Goal: Information Seeking & Learning: Find specific fact

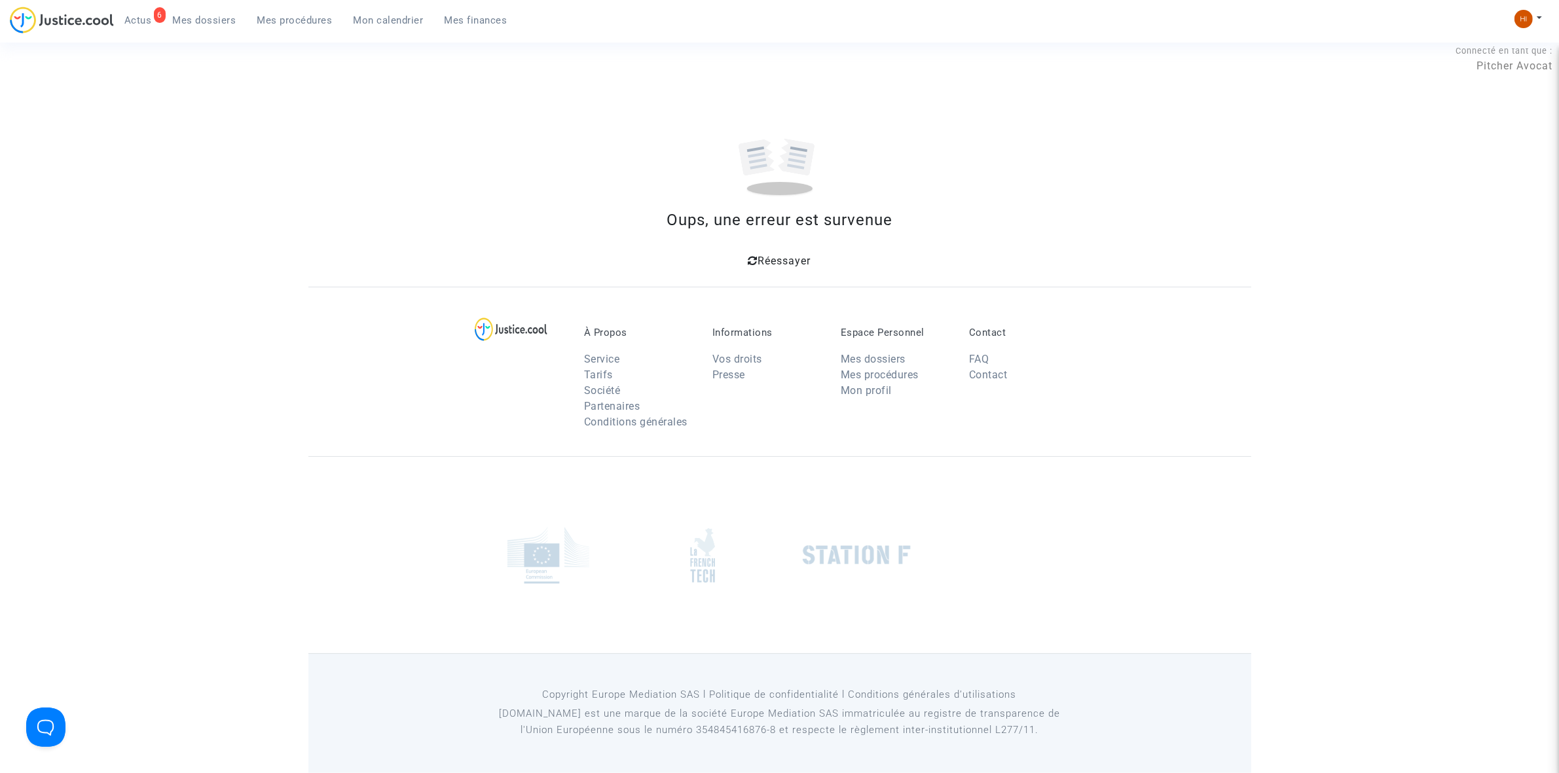
click at [276, 26] on link "Mes procédures" at bounding box center [295, 20] width 96 height 20
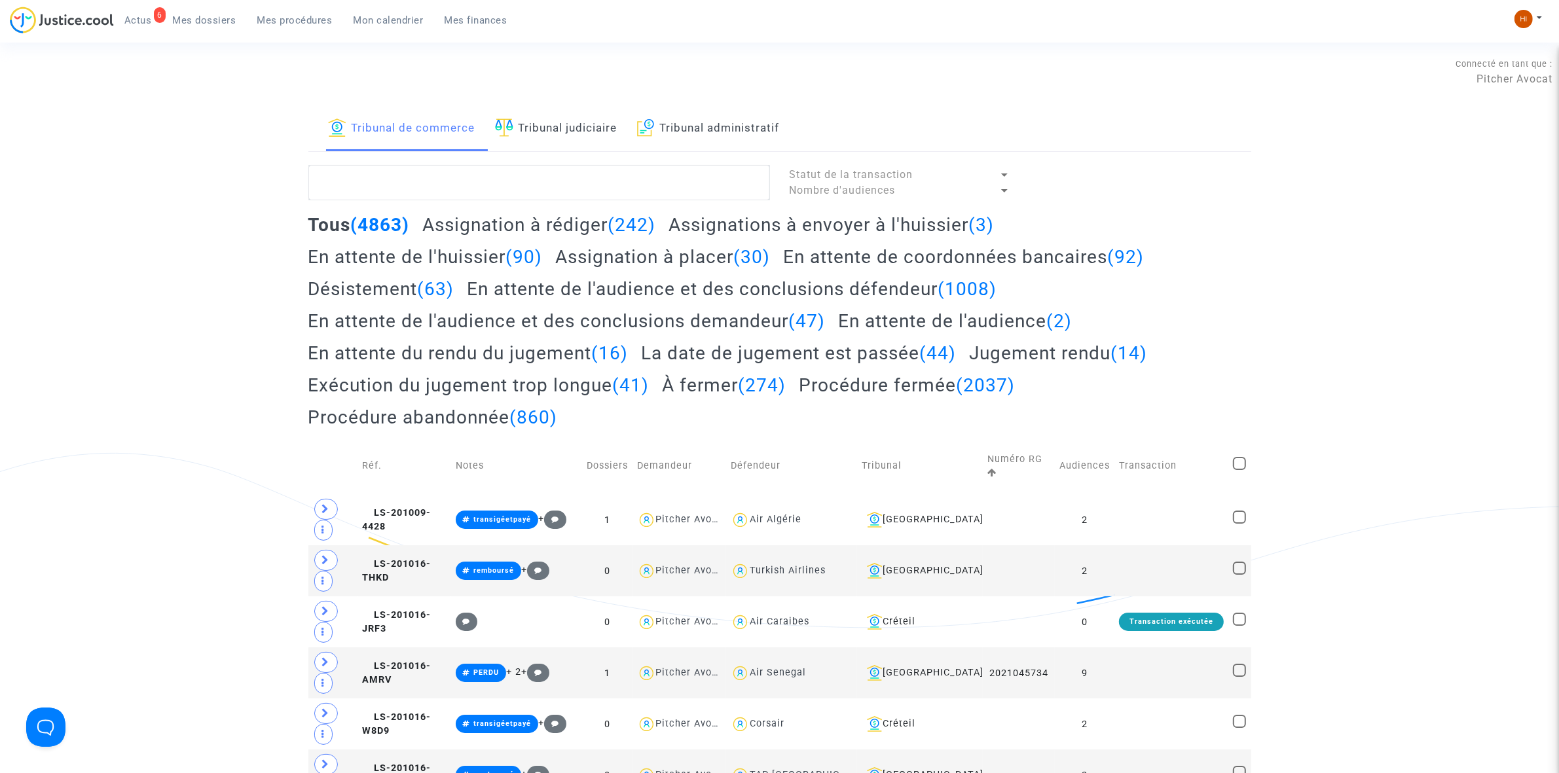
drag, startPoint x: 690, startPoint y: 124, endPoint x: 624, endPoint y: 175, distance: 82.7
click at [690, 124] on link "Tribunal administratif" at bounding box center [708, 129] width 143 height 45
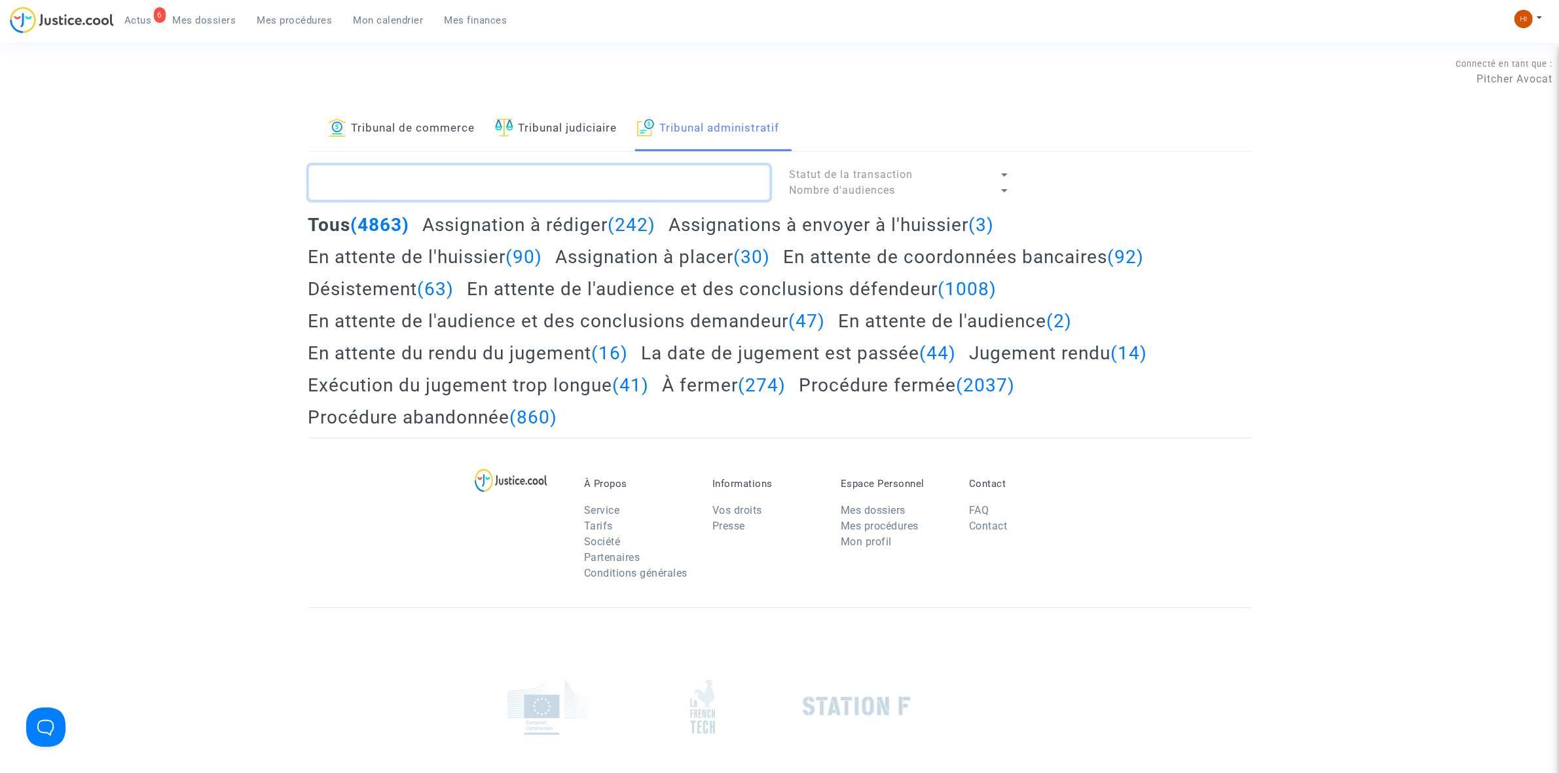
click at [612, 182] on textarea at bounding box center [539, 182] width 462 height 35
paste textarea "[PERSON_NAME]"
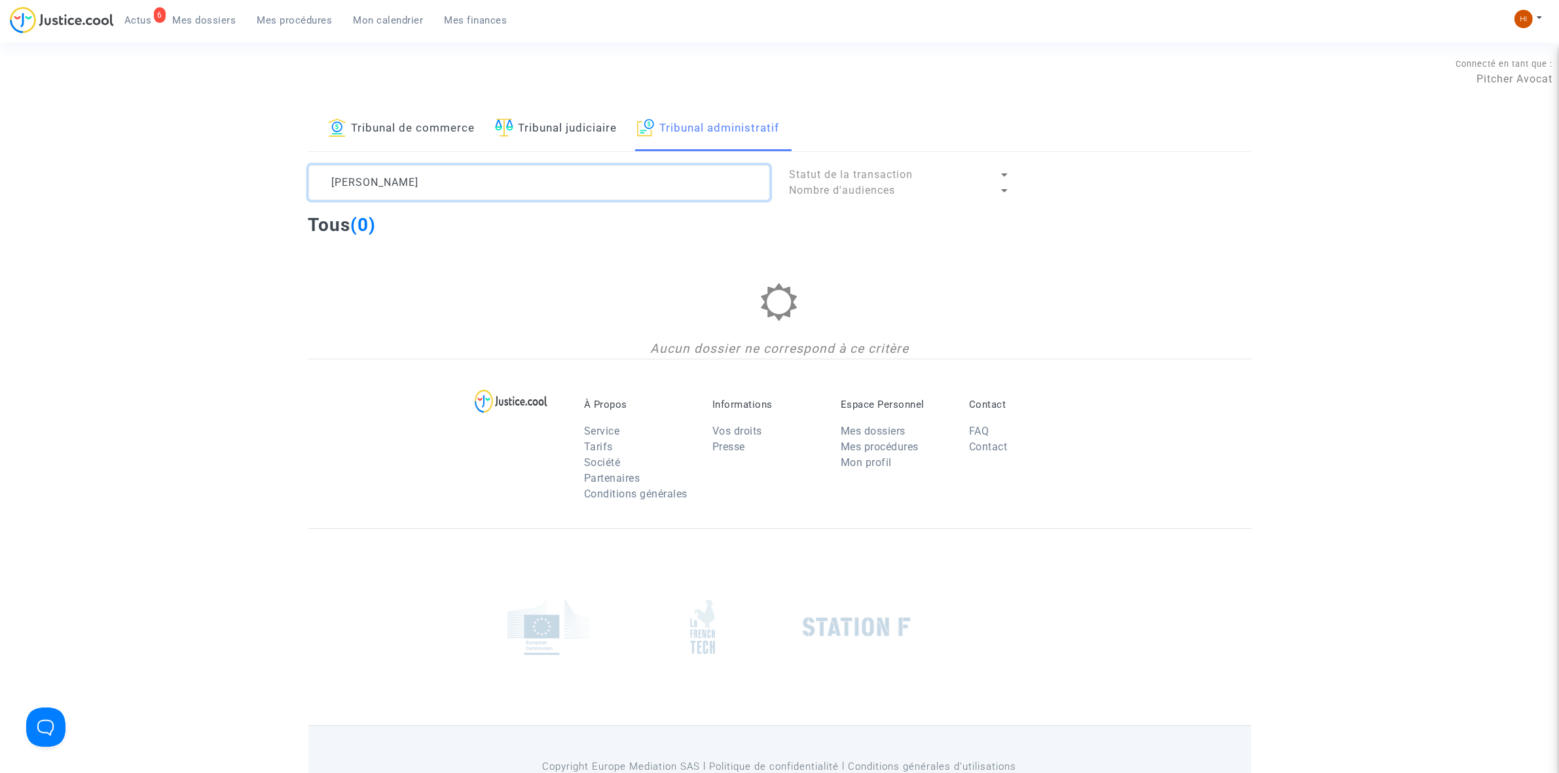
drag, startPoint x: 386, startPoint y: 183, endPoint x: 112, endPoint y: 153, distance: 276.1
click at [187, 174] on div "Tribunal de commerce Tribunal judiciaire Tribunal administratif [PERSON_NAME] S…" at bounding box center [779, 233] width 1559 height 252
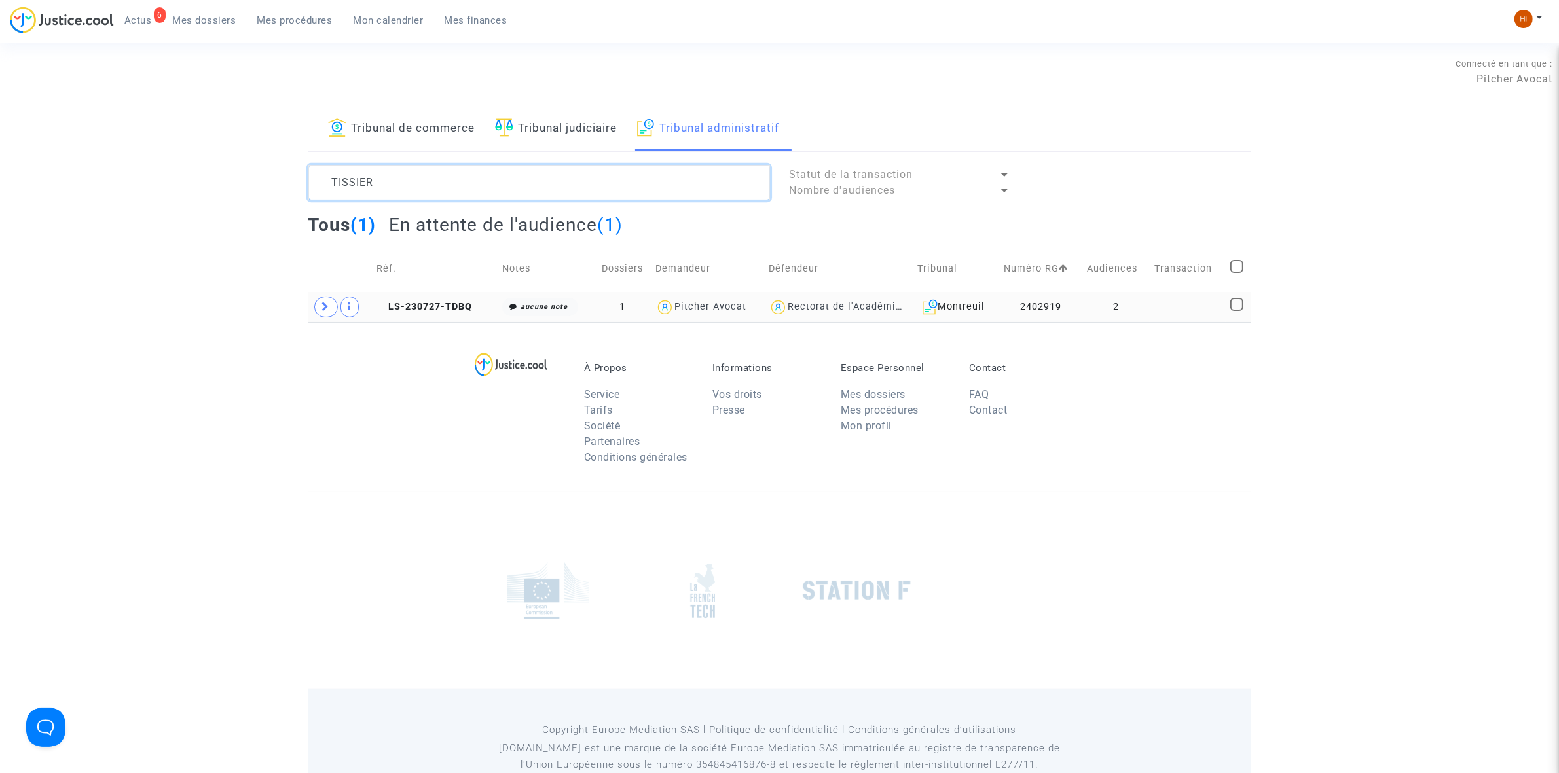
type textarea "TISSIER"
click at [1167, 303] on td at bounding box center [1188, 307] width 76 height 30
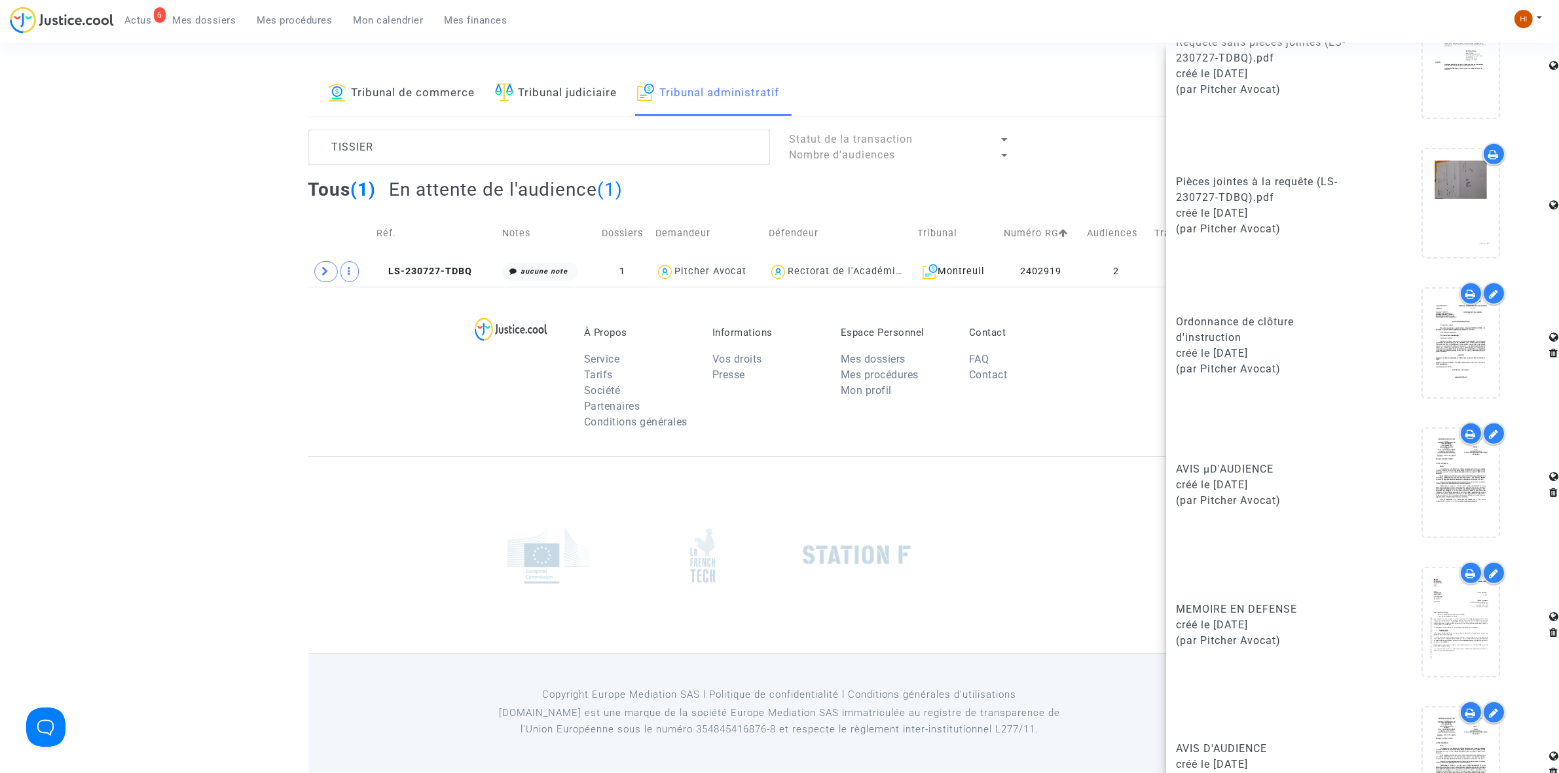
scroll to position [986, 0]
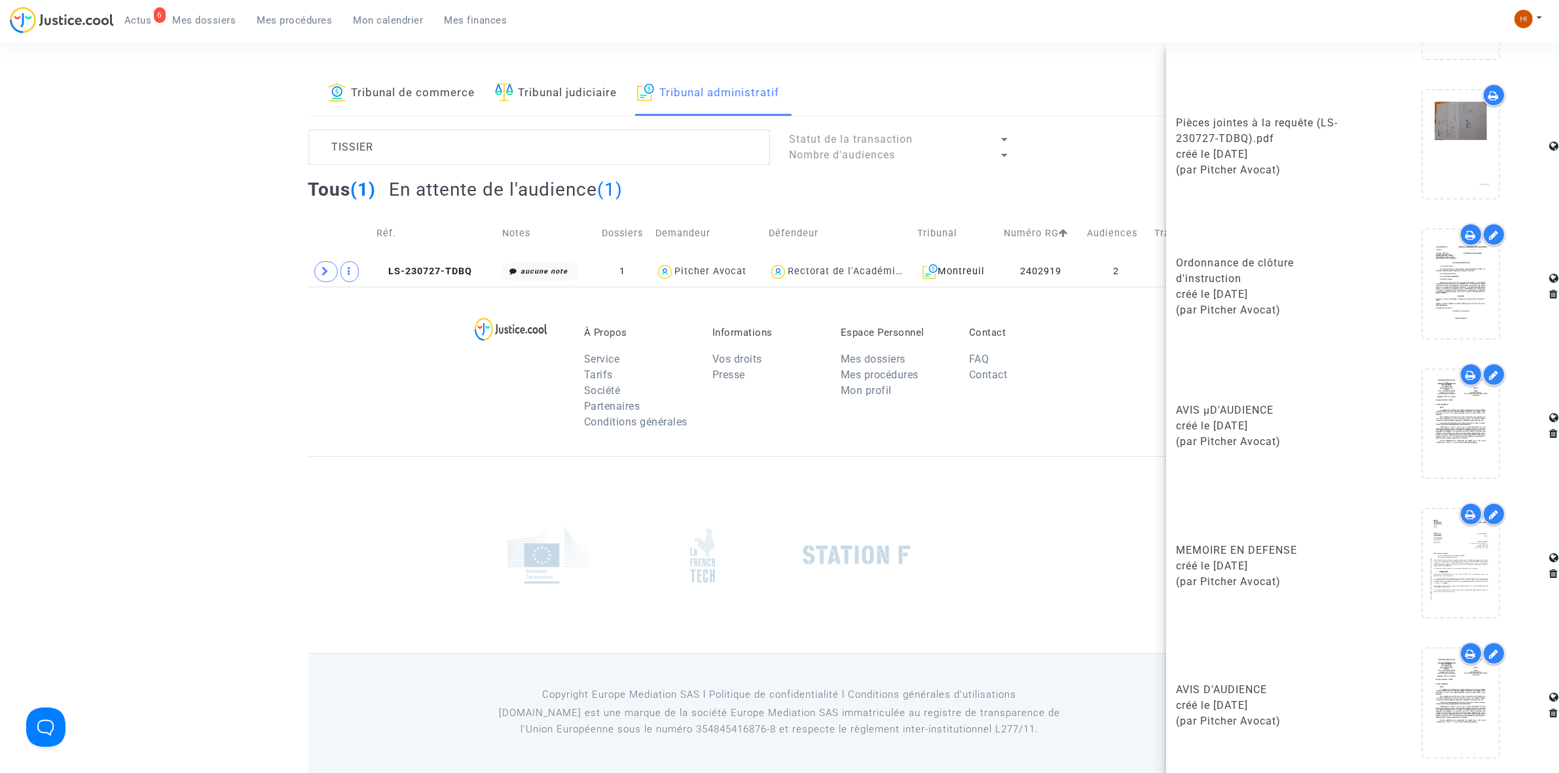
click at [105, 182] on div "Tribunal de commerce Tribunal judiciaire Tribunal administratif TISSIER Statut …" at bounding box center [779, 178] width 1559 height 215
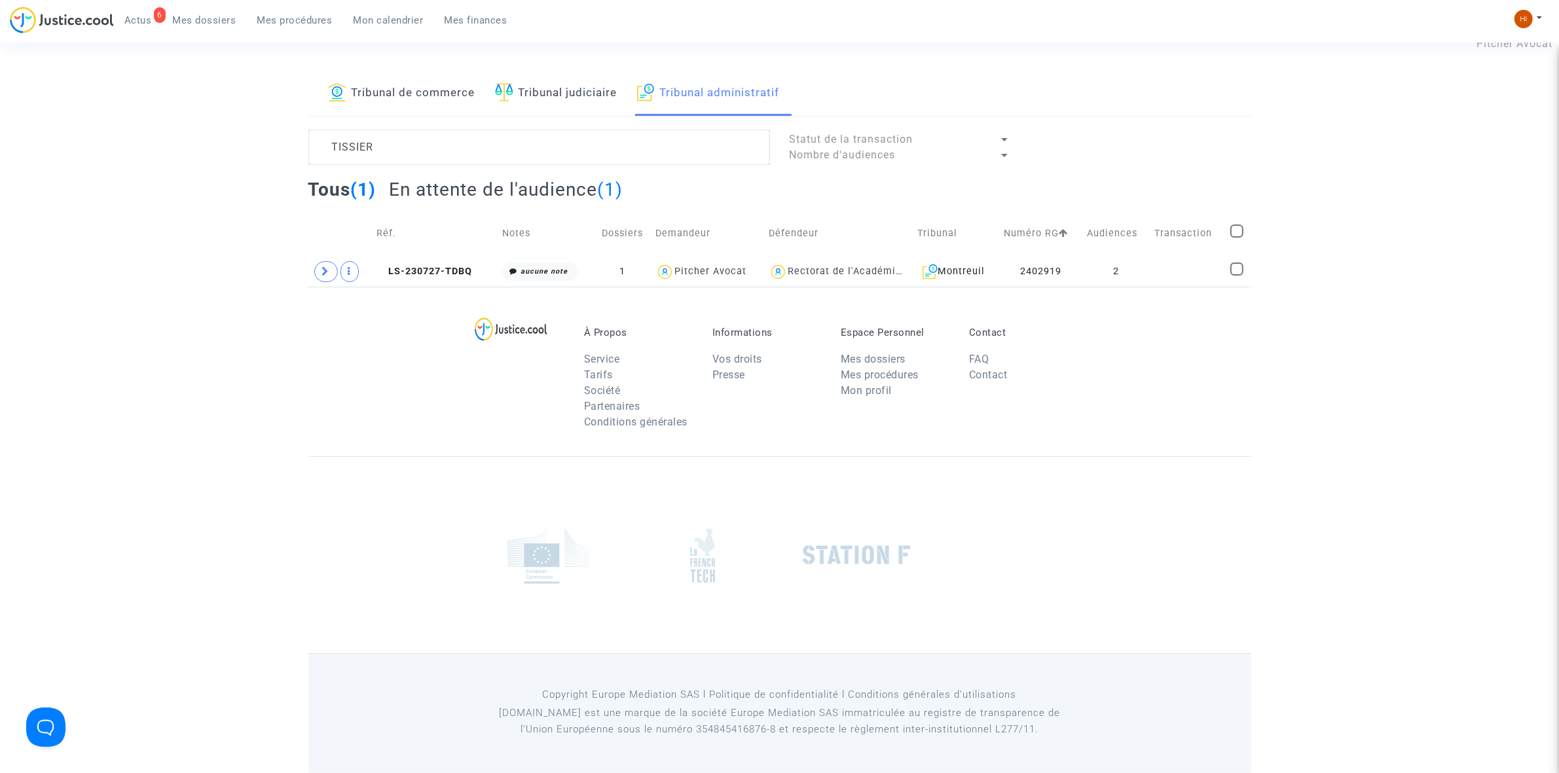
scroll to position [0, 0]
click at [1521, 10] on img at bounding box center [1524, 19] width 18 height 18
click at [1481, 62] on link "Changer de compte" at bounding box center [1476, 67] width 132 height 21
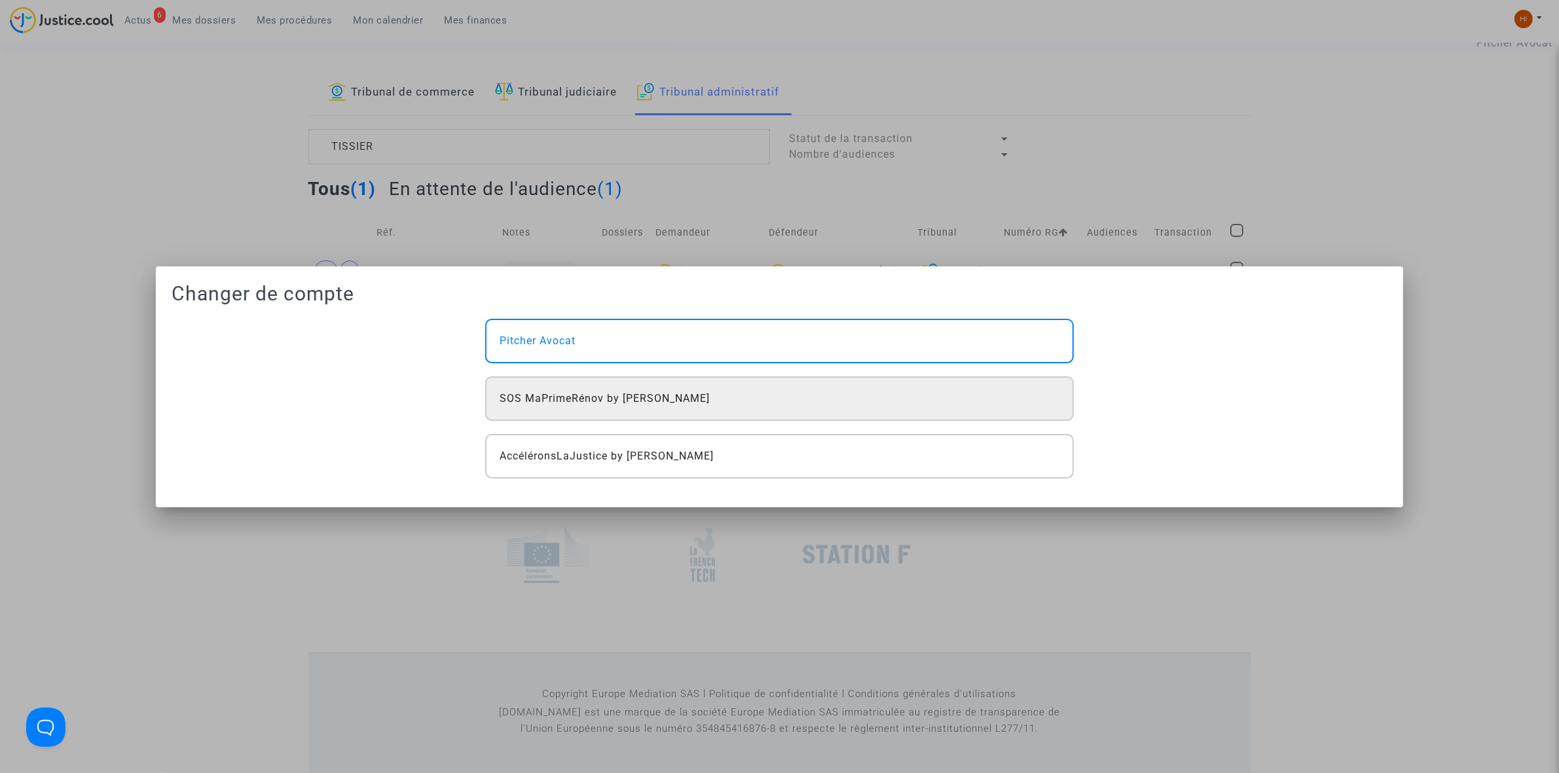
drag, startPoint x: 549, startPoint y: 401, endPoint x: 535, endPoint y: 409, distance: 16.2
click at [549, 403] on span "SOS MaPrimeRénov by [PERSON_NAME]" at bounding box center [605, 399] width 210 height 16
